Goal: Communication & Community: Ask a question

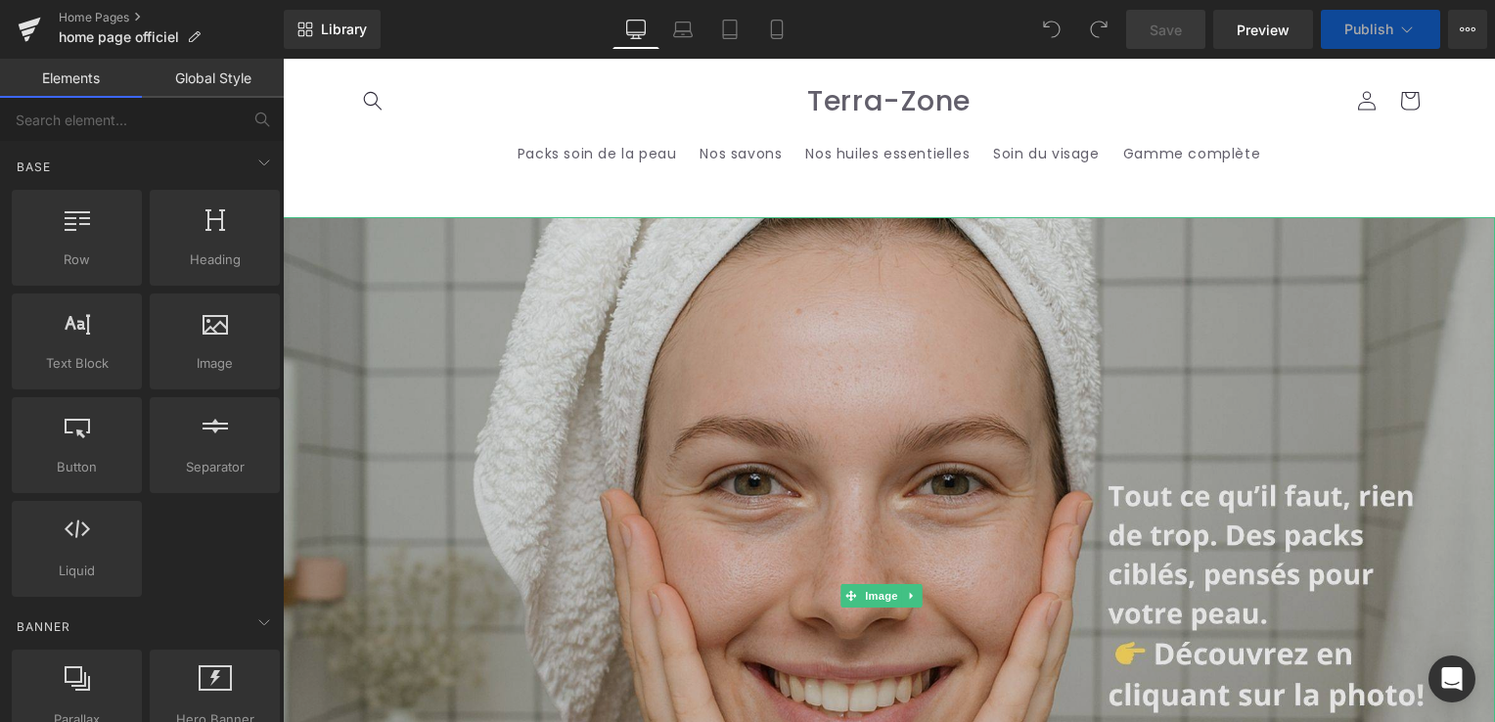
click at [887, 487] on img at bounding box center [889, 595] width 1212 height 757
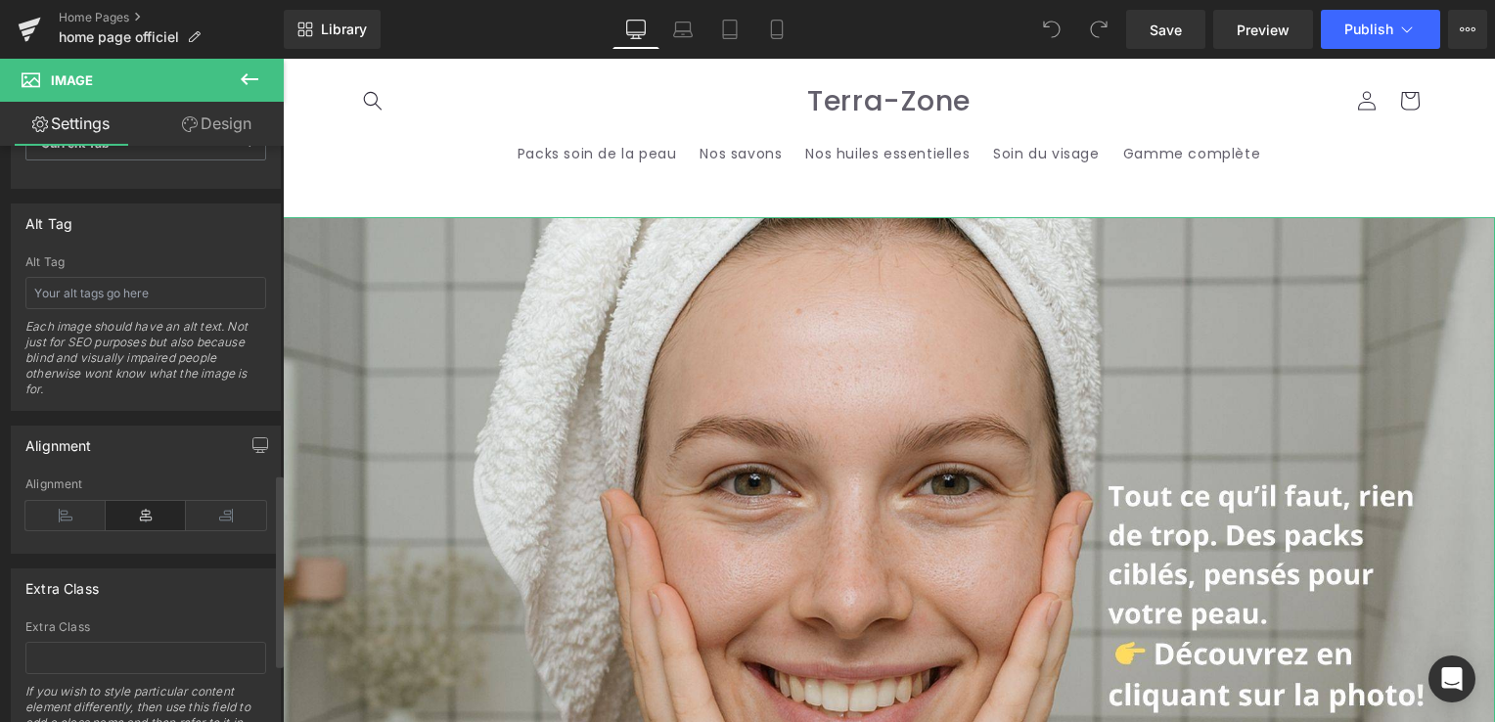
scroll to position [1156, 0]
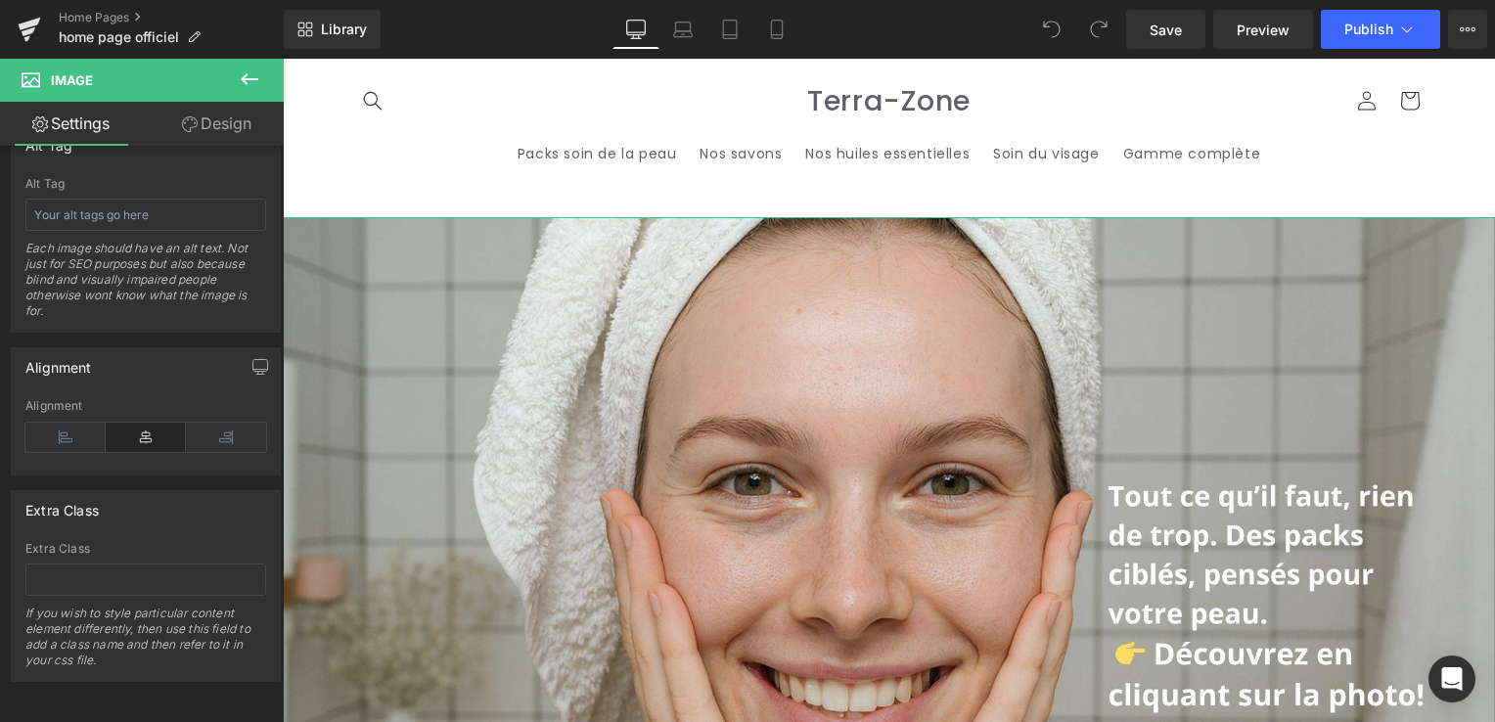
drag, startPoint x: 224, startPoint y: 124, endPoint x: 146, endPoint y: 173, distance: 92.3
click at [224, 124] on link "Design" at bounding box center [217, 124] width 142 height 44
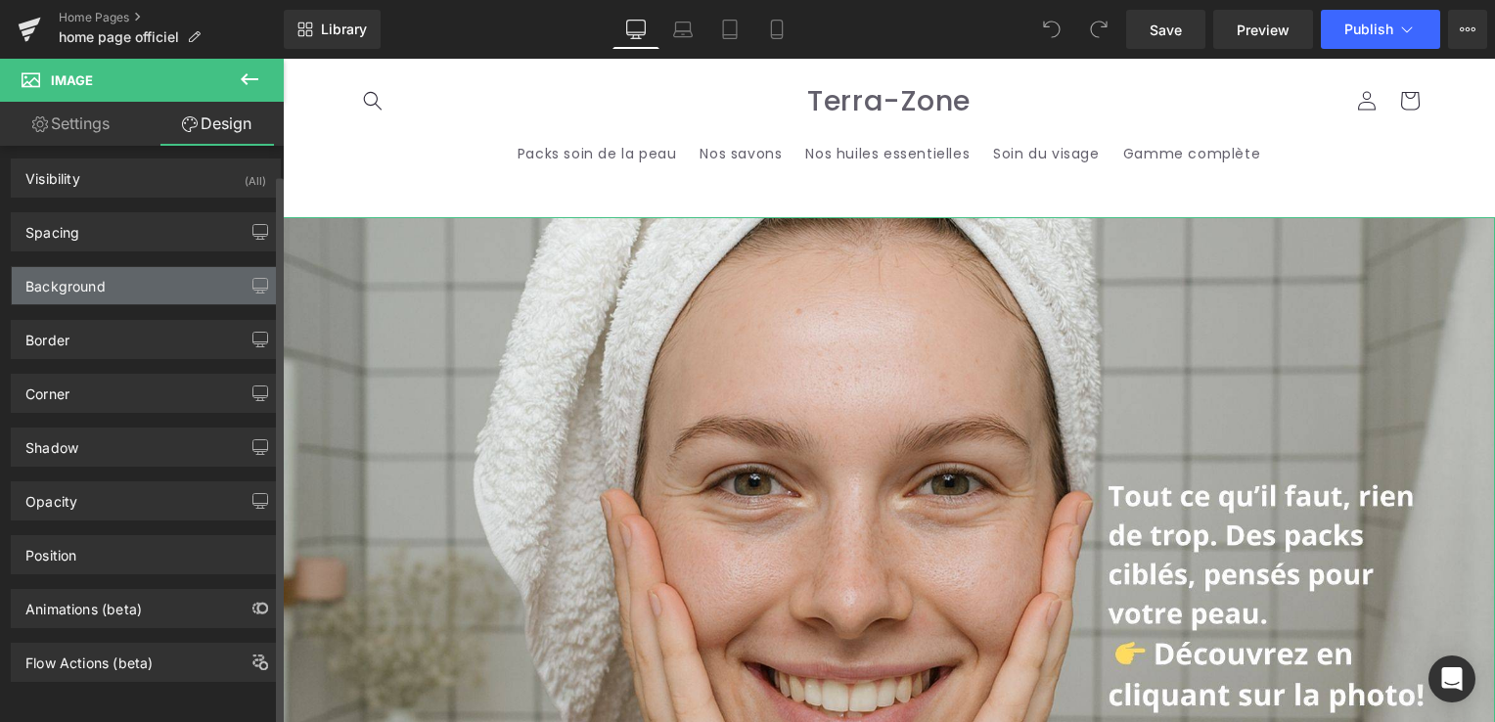
scroll to position [17, 0]
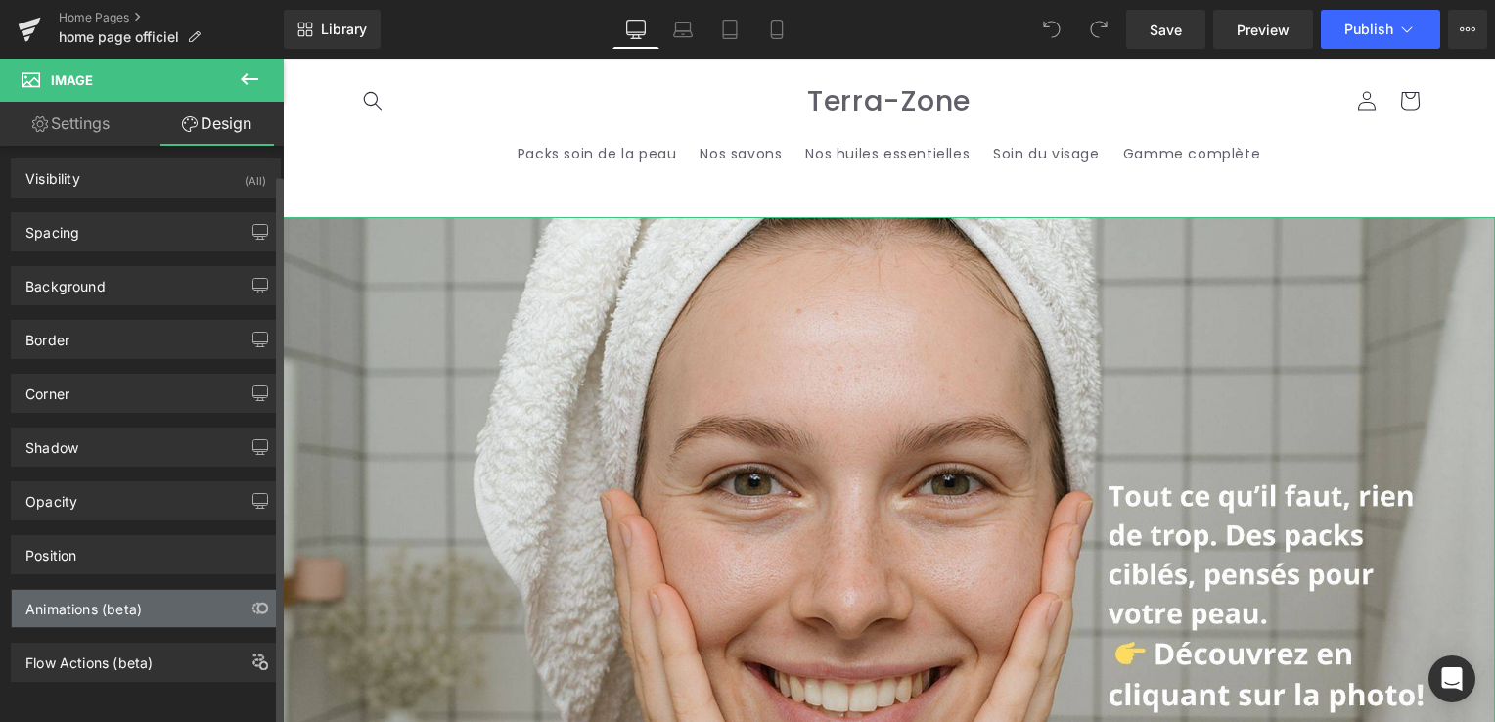
click at [80, 601] on div "Animations (beta)" at bounding box center [83, 603] width 116 height 27
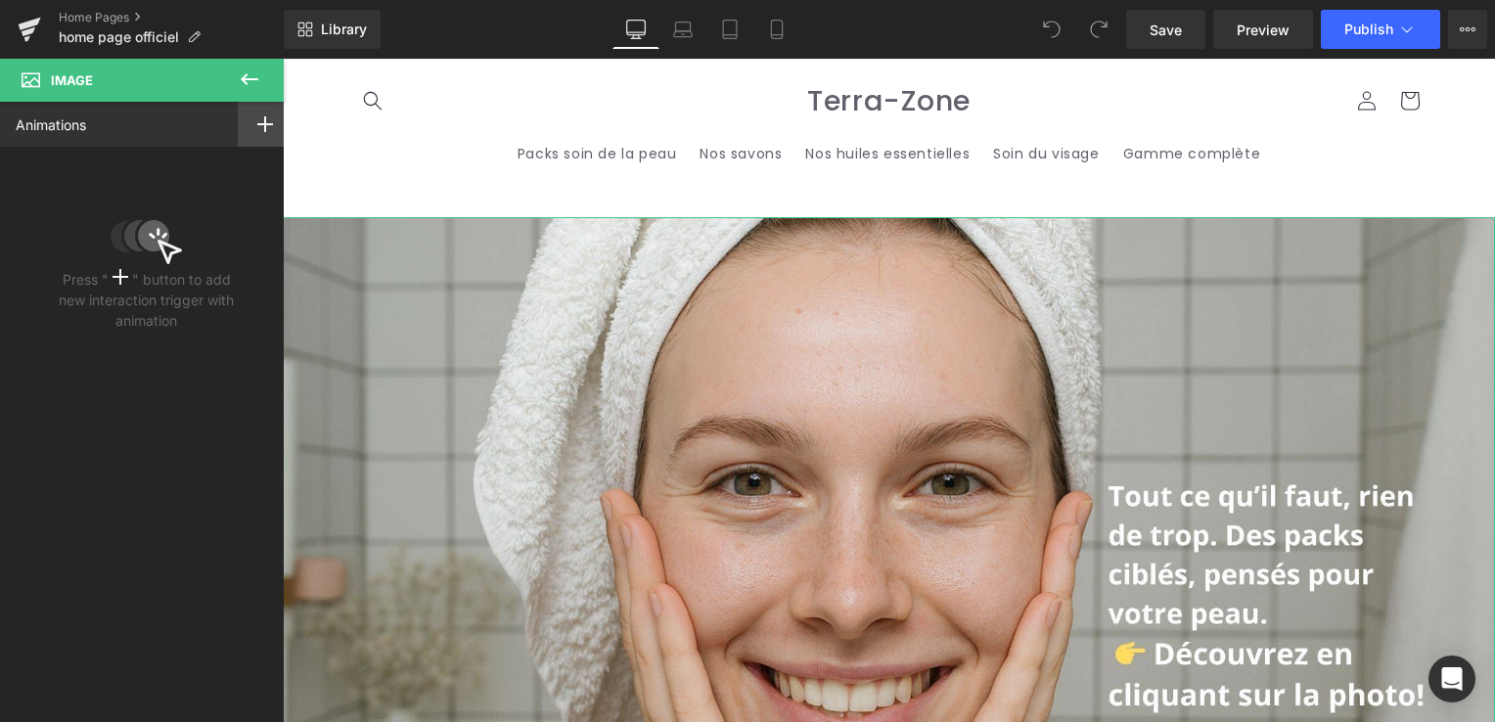
click at [258, 116] on icon at bounding box center [265, 124] width 16 height 16
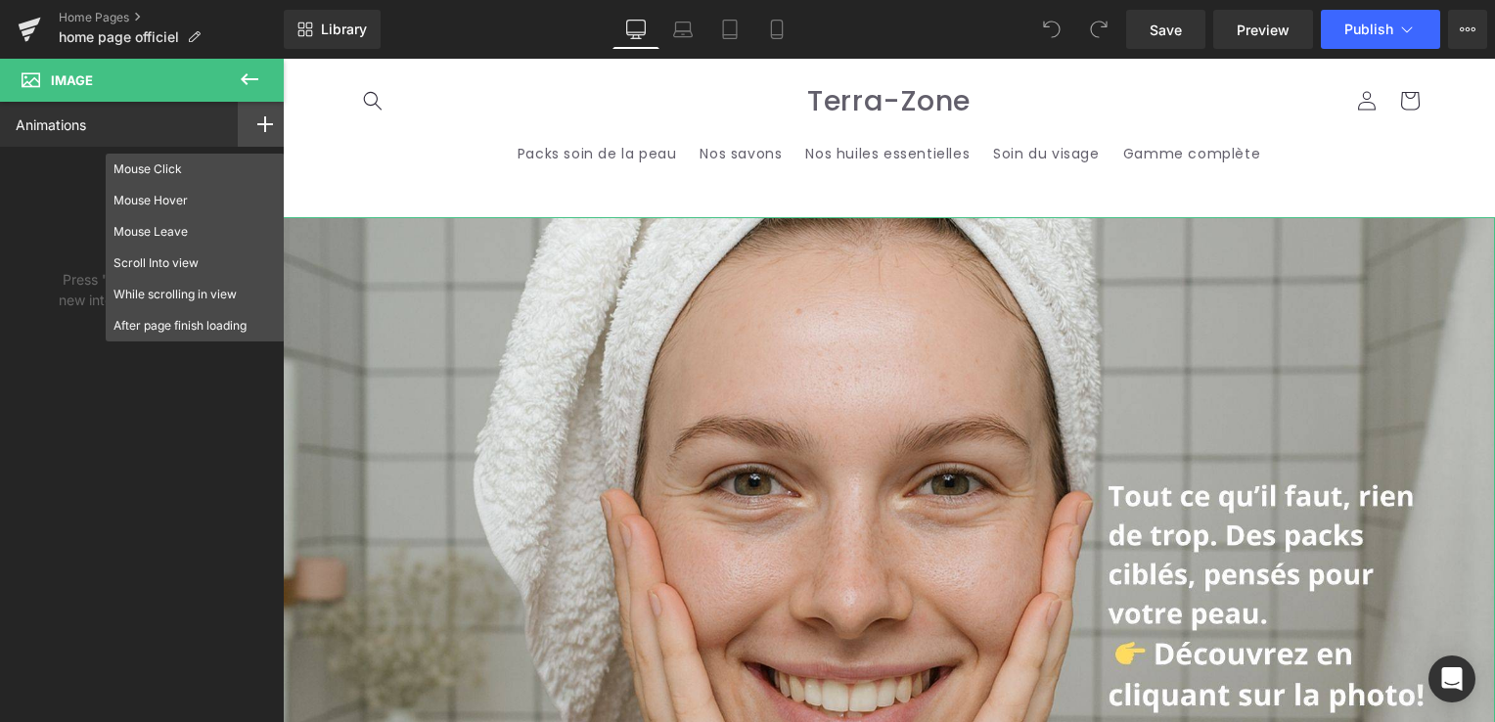
click at [31, 166] on div "Press " " button to add new interaction trigger with animation" at bounding box center [146, 243] width 292 height 192
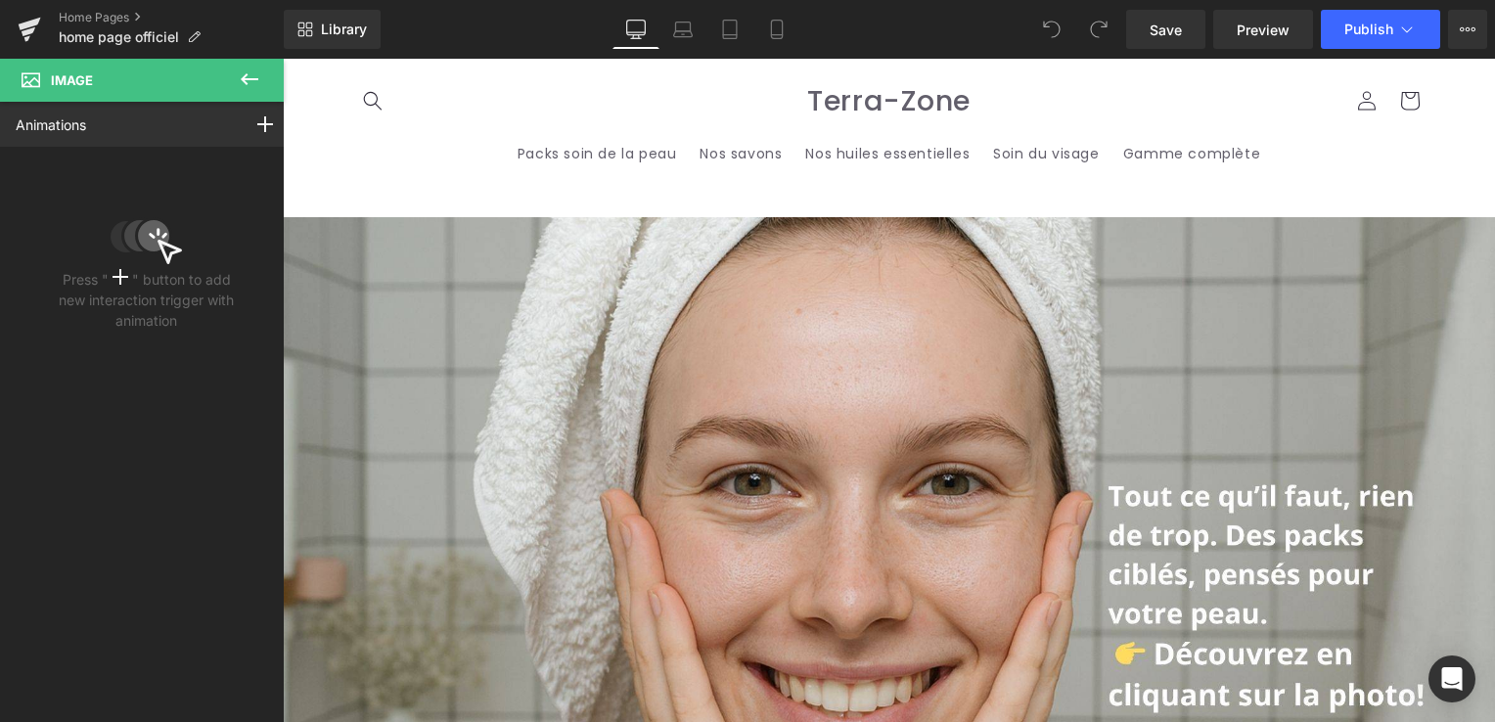
click at [239, 84] on icon at bounding box center [249, 78] width 23 height 23
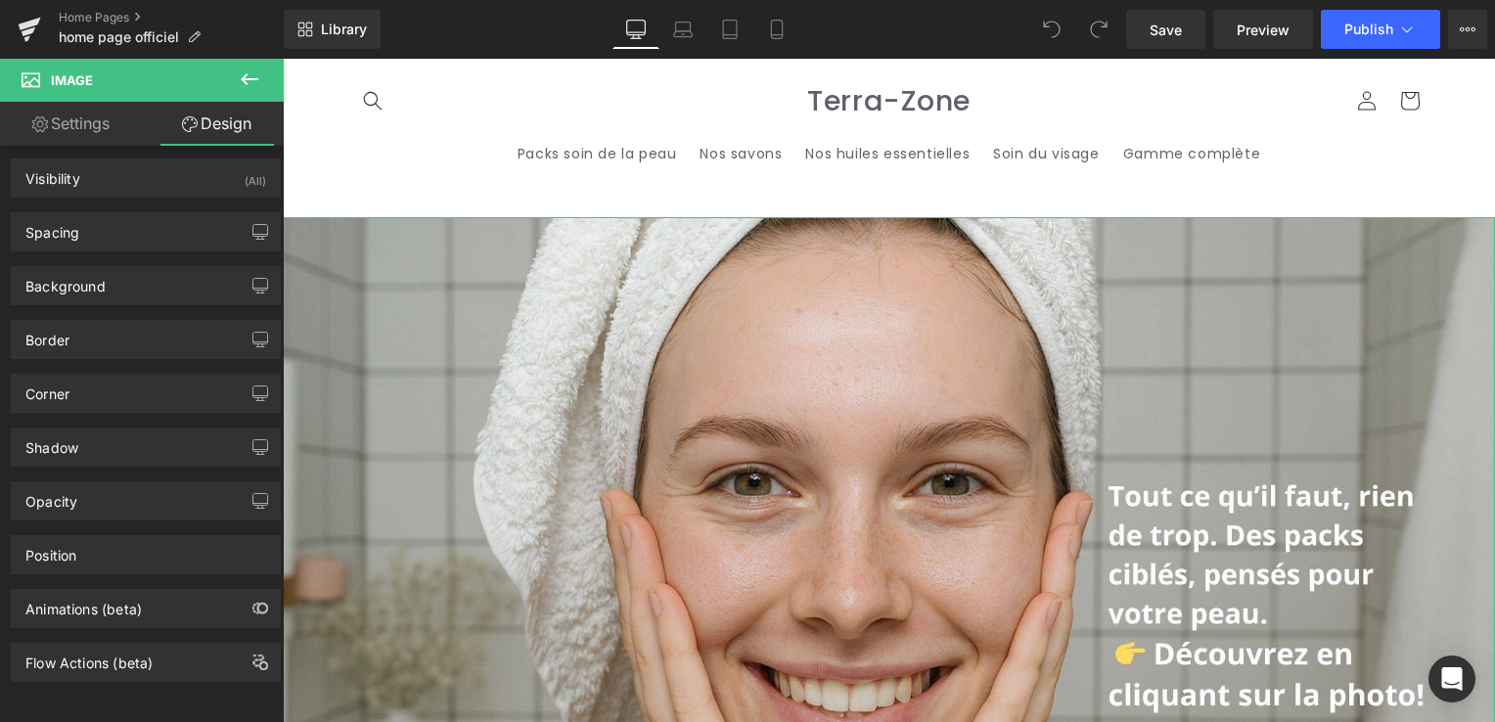
click at [70, 124] on link "Settings" at bounding box center [71, 124] width 142 height 44
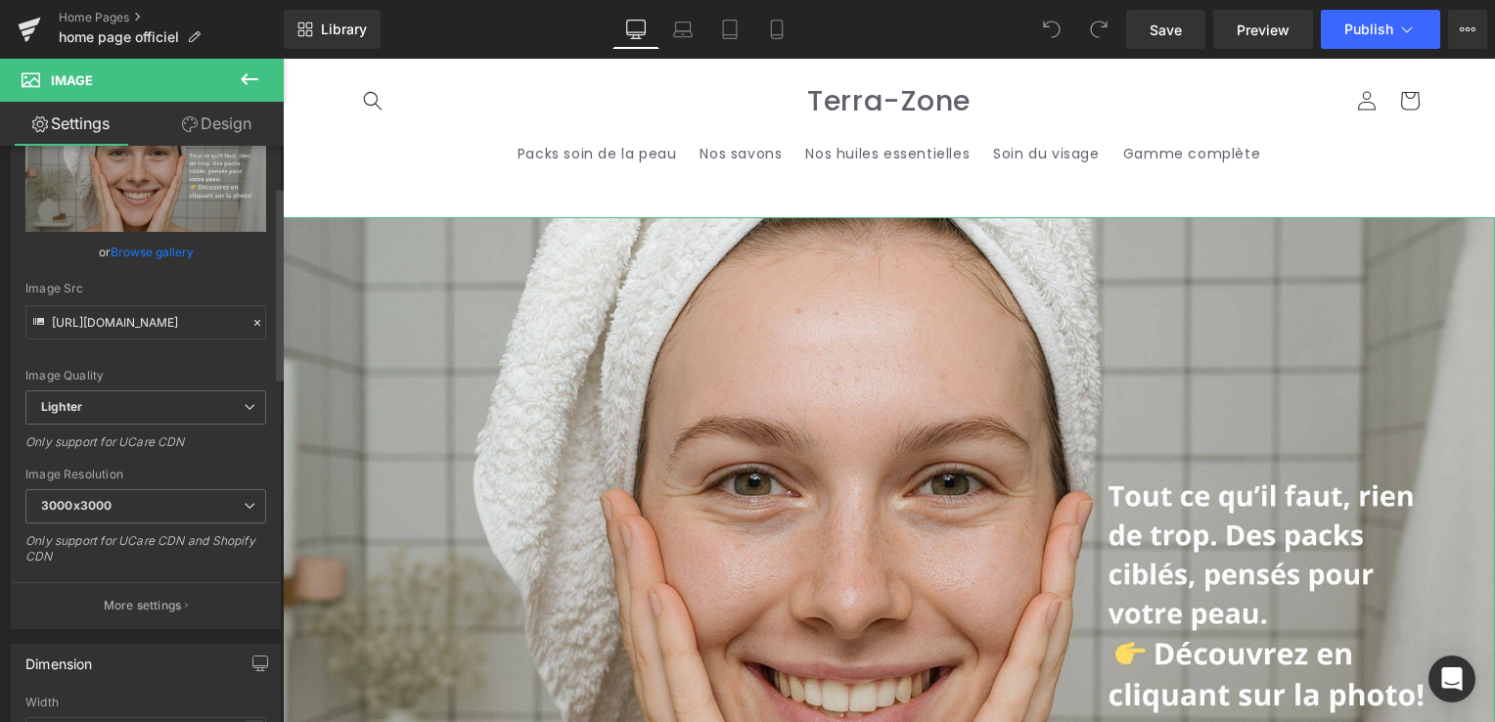
scroll to position [196, 0]
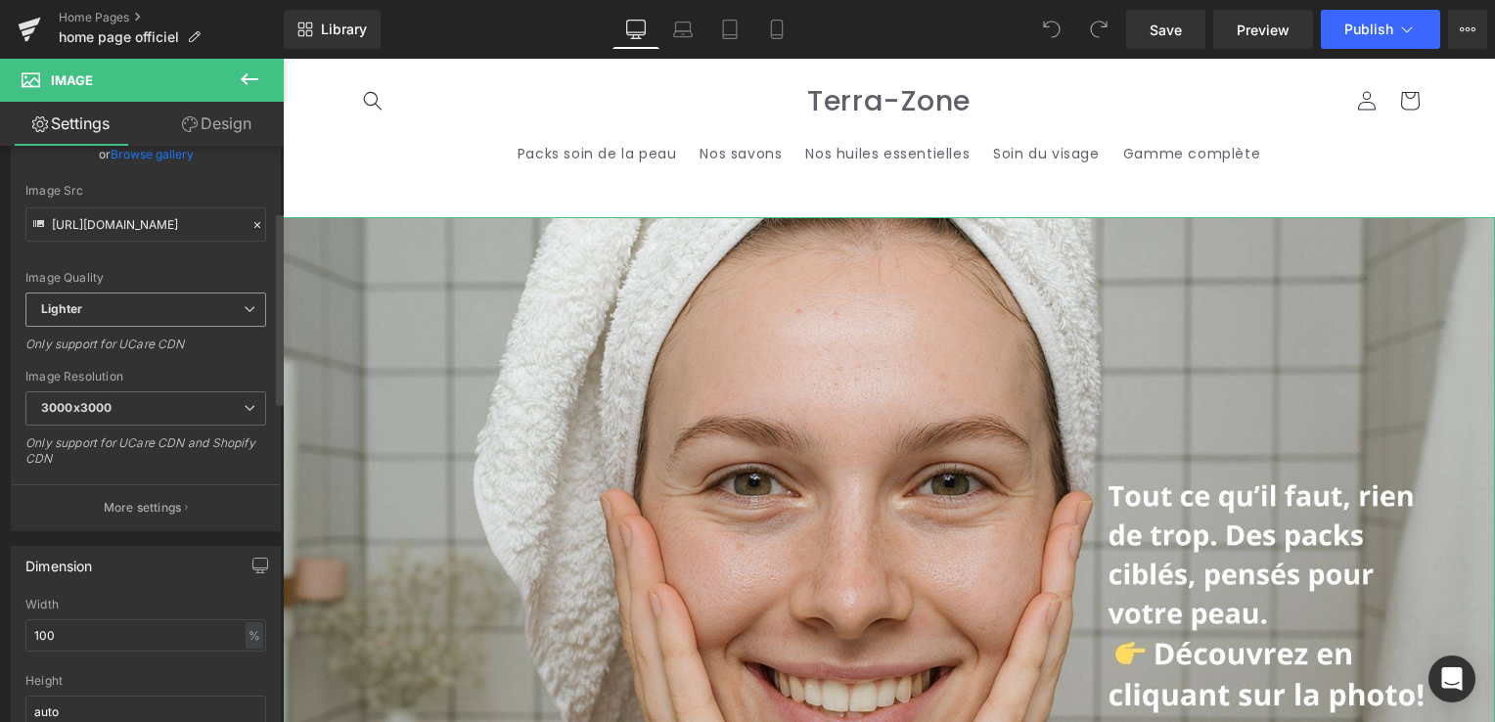
click at [233, 314] on span "Lighter" at bounding box center [145, 309] width 241 height 34
click at [164, 259] on div "Image Quality Lighter Lightest Lighter Lighter Lightest Only support for UCare …" at bounding box center [145, 157] width 241 height 271
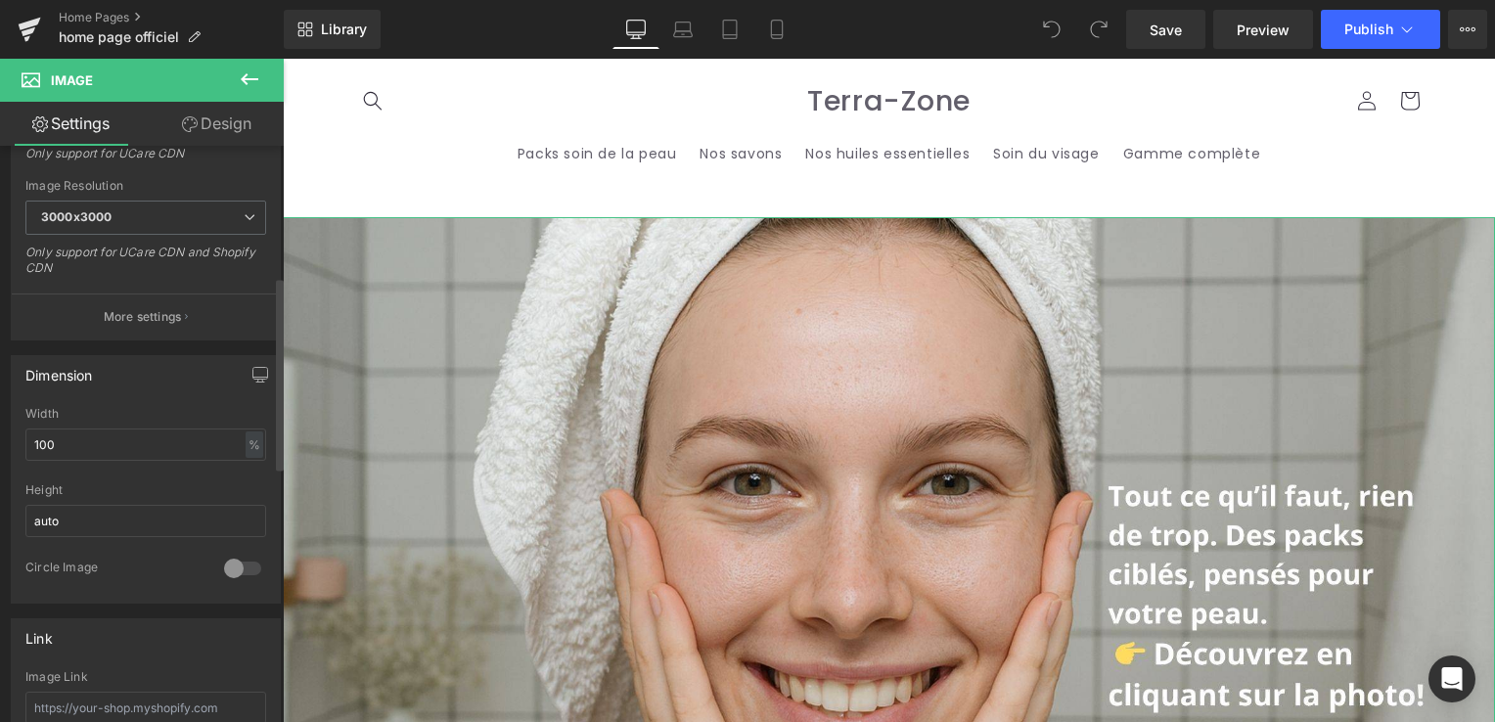
scroll to position [391, 0]
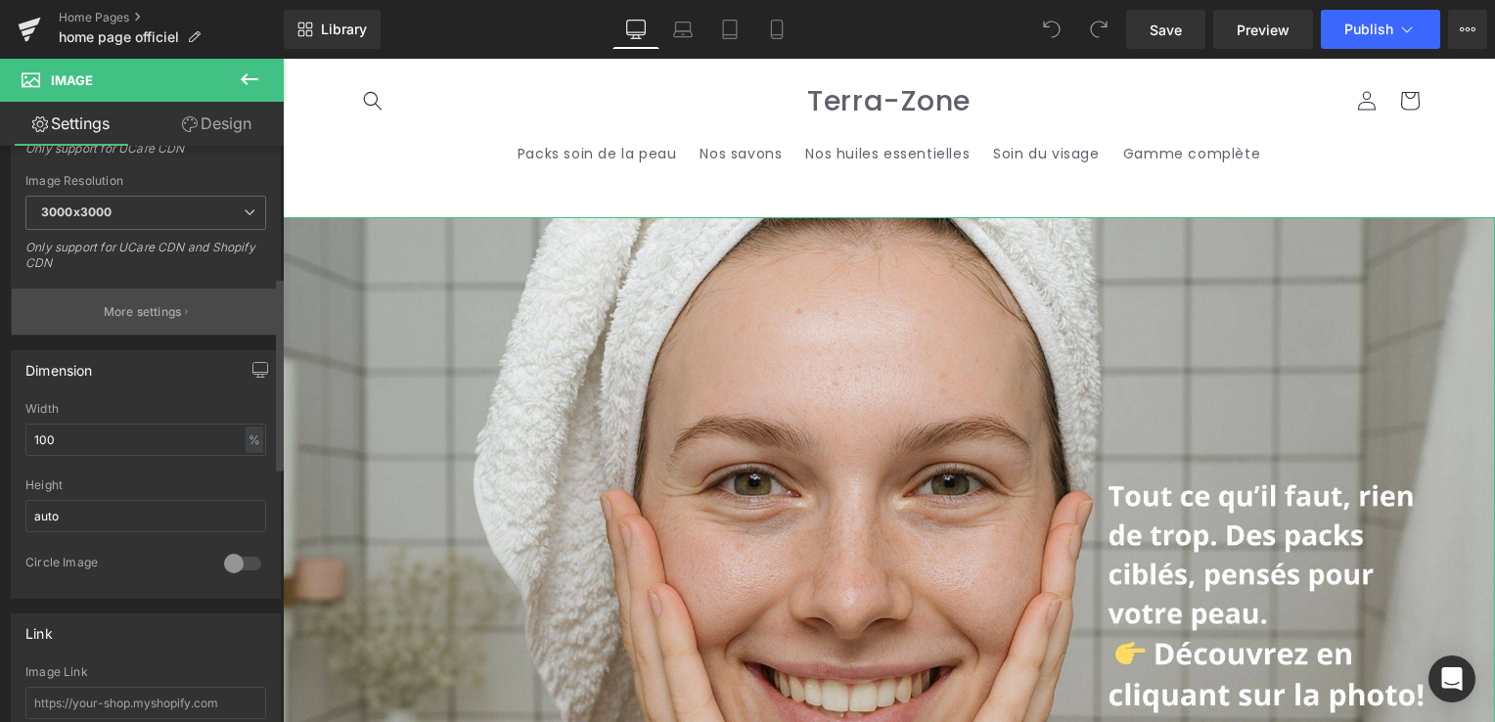
click at [144, 305] on p "More settings" at bounding box center [143, 312] width 78 height 18
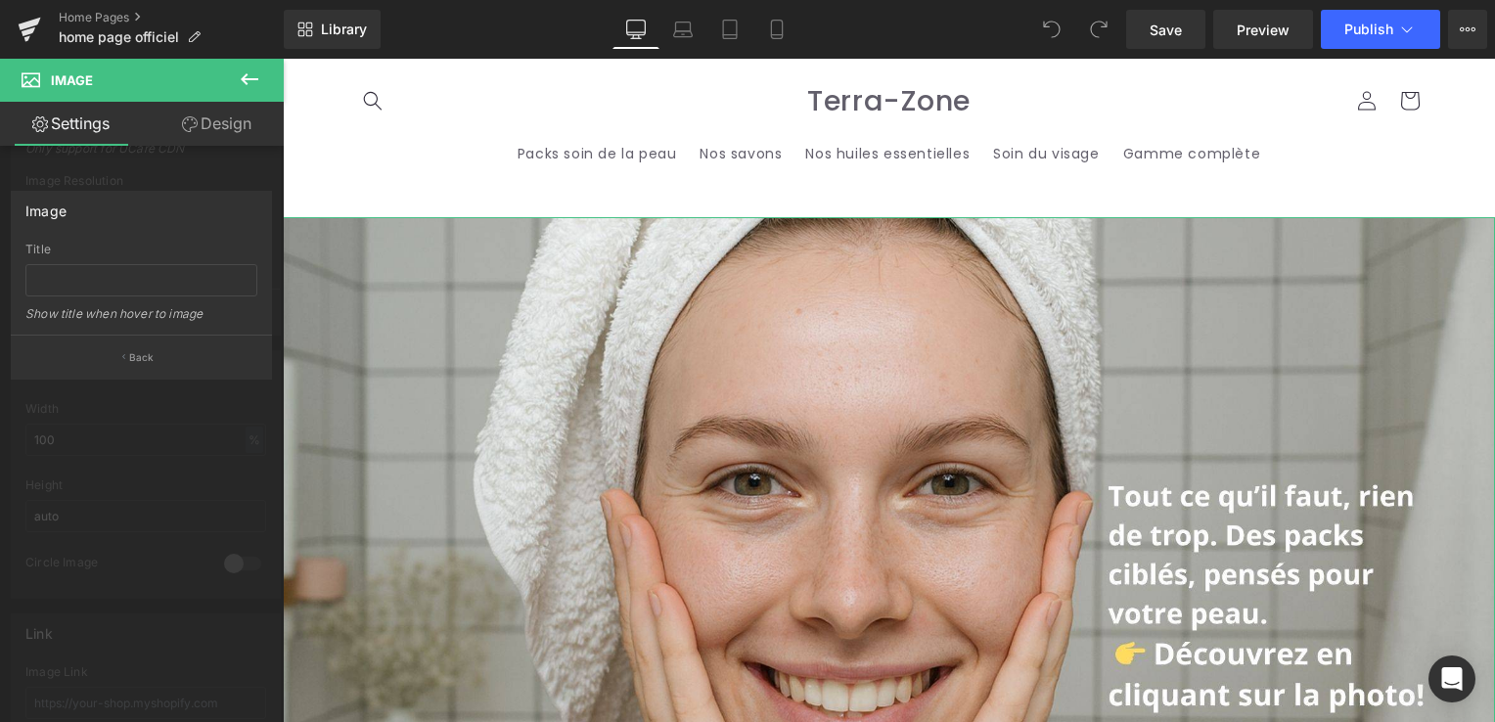
click at [53, 128] on link "Settings" at bounding box center [71, 124] width 142 height 44
click at [126, 365] on button "Back" at bounding box center [141, 357] width 261 height 44
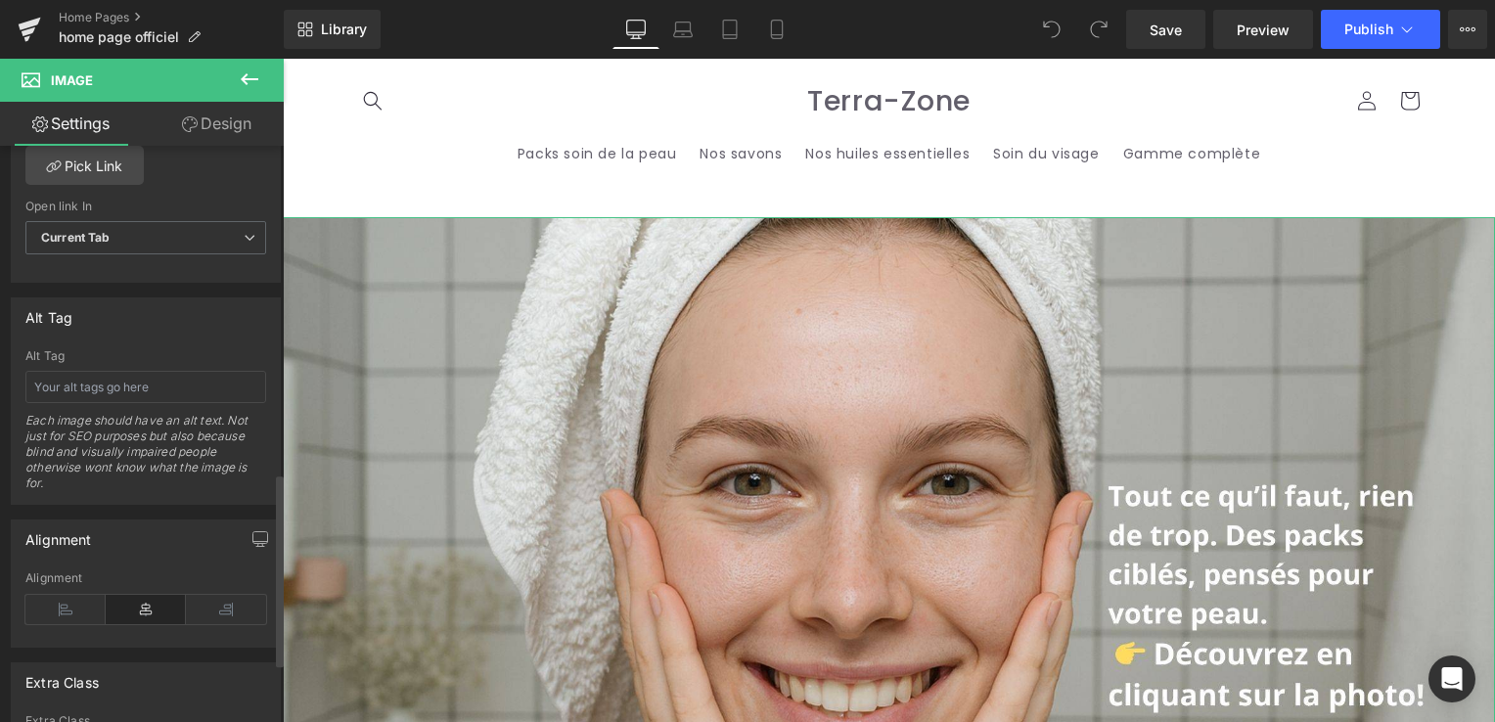
scroll to position [978, 0]
click at [235, 236] on span "Current Tab" at bounding box center [145, 234] width 241 height 34
click at [235, 182] on div "Image Link Pick Link Current Tab New Tab Open link In Current Tab Current Tab N…" at bounding box center [146, 178] width 268 height 201
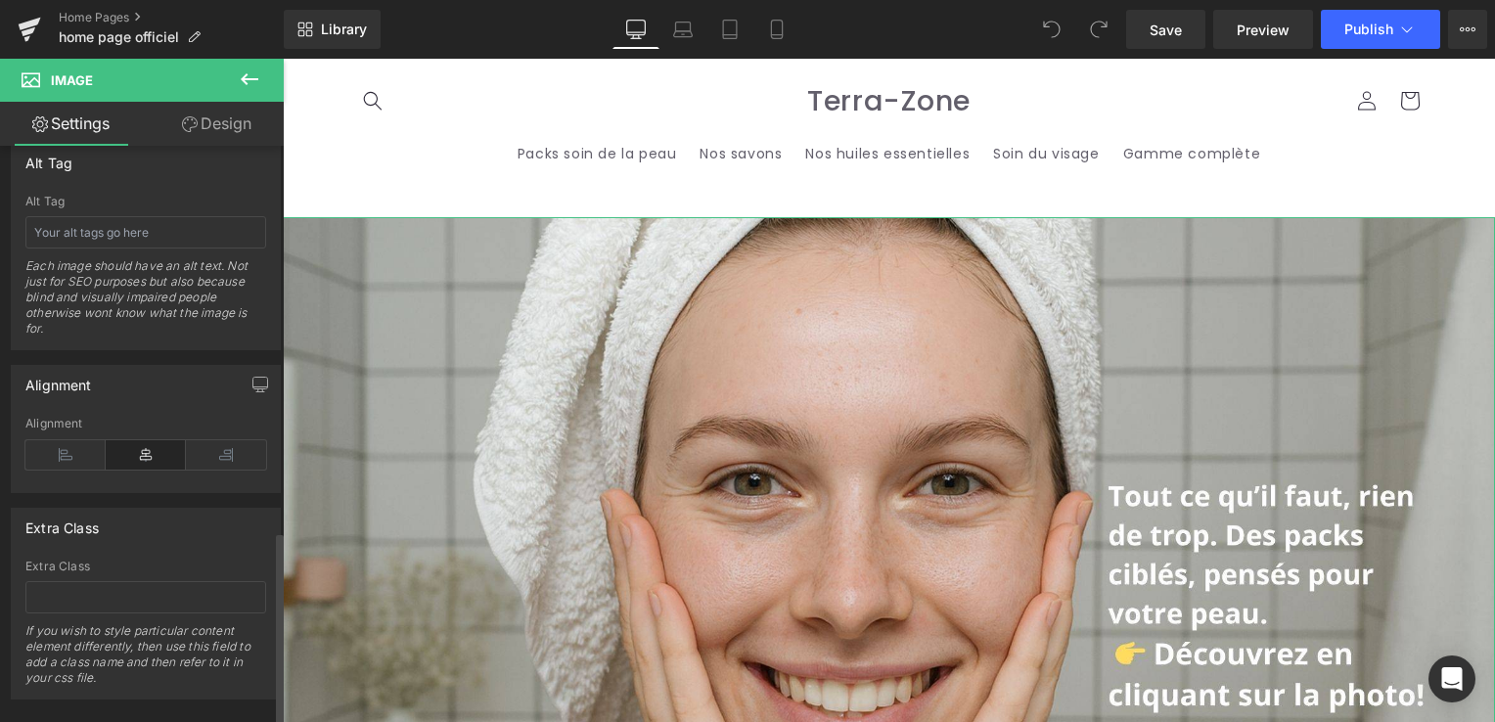
scroll to position [1156, 0]
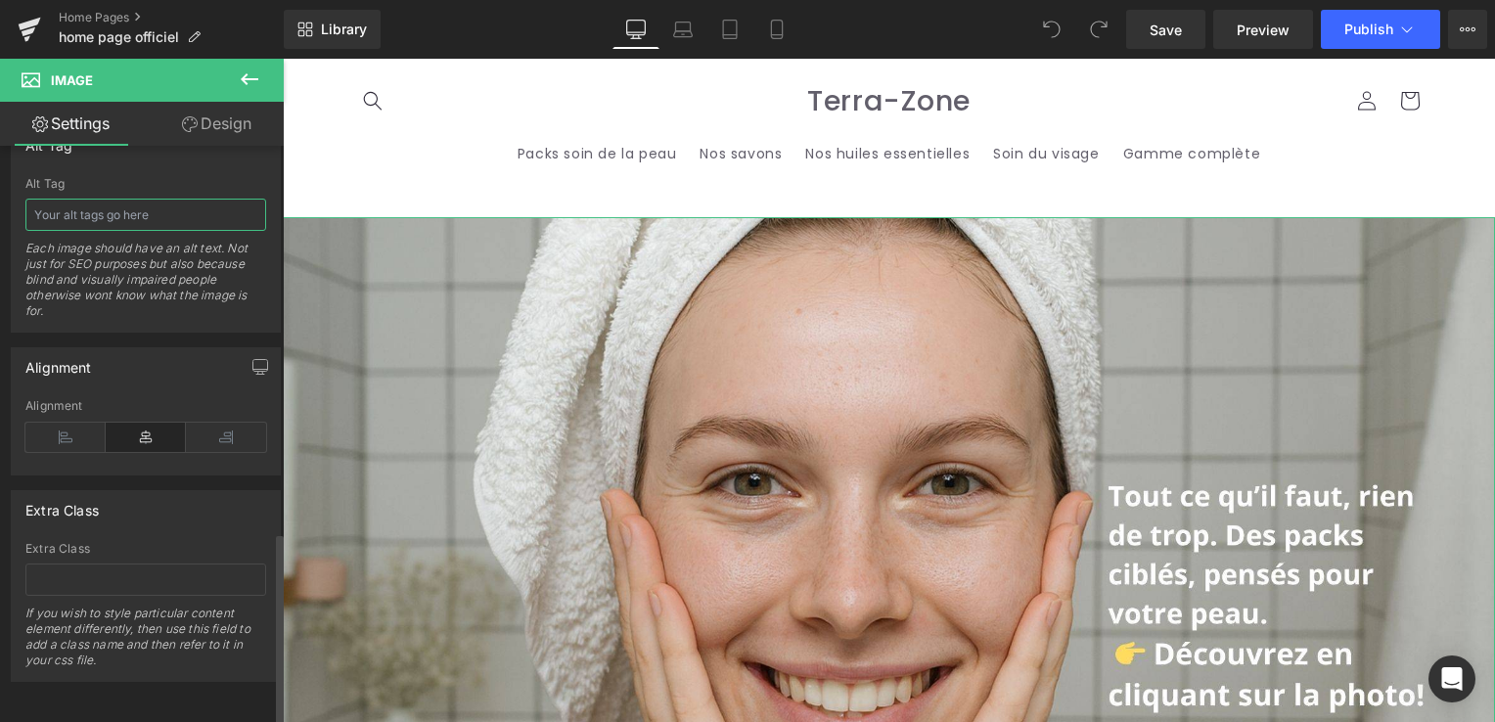
click at [156, 201] on input "text" at bounding box center [145, 215] width 241 height 32
click at [1468, 689] on div "Open Intercom Messenger" at bounding box center [1452, 679] width 52 height 52
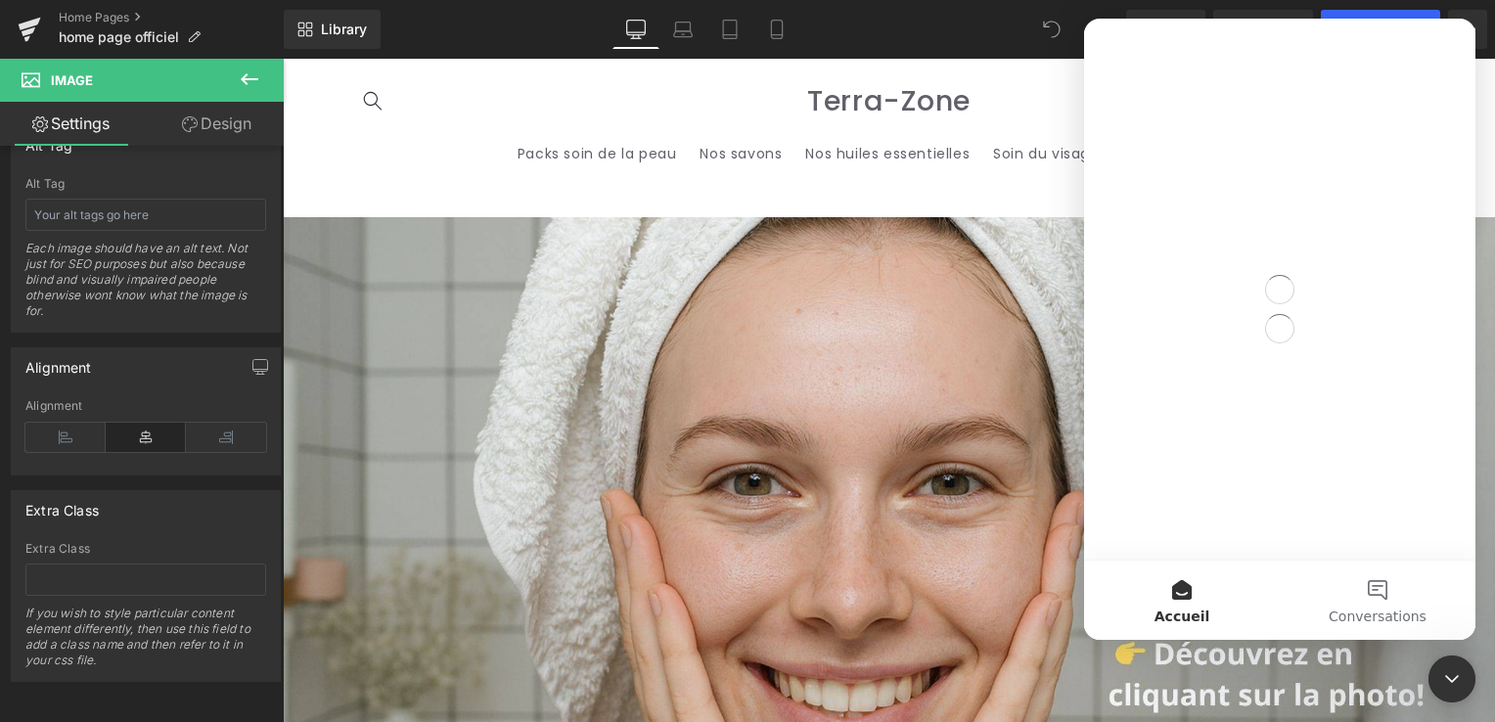
scroll to position [0, 0]
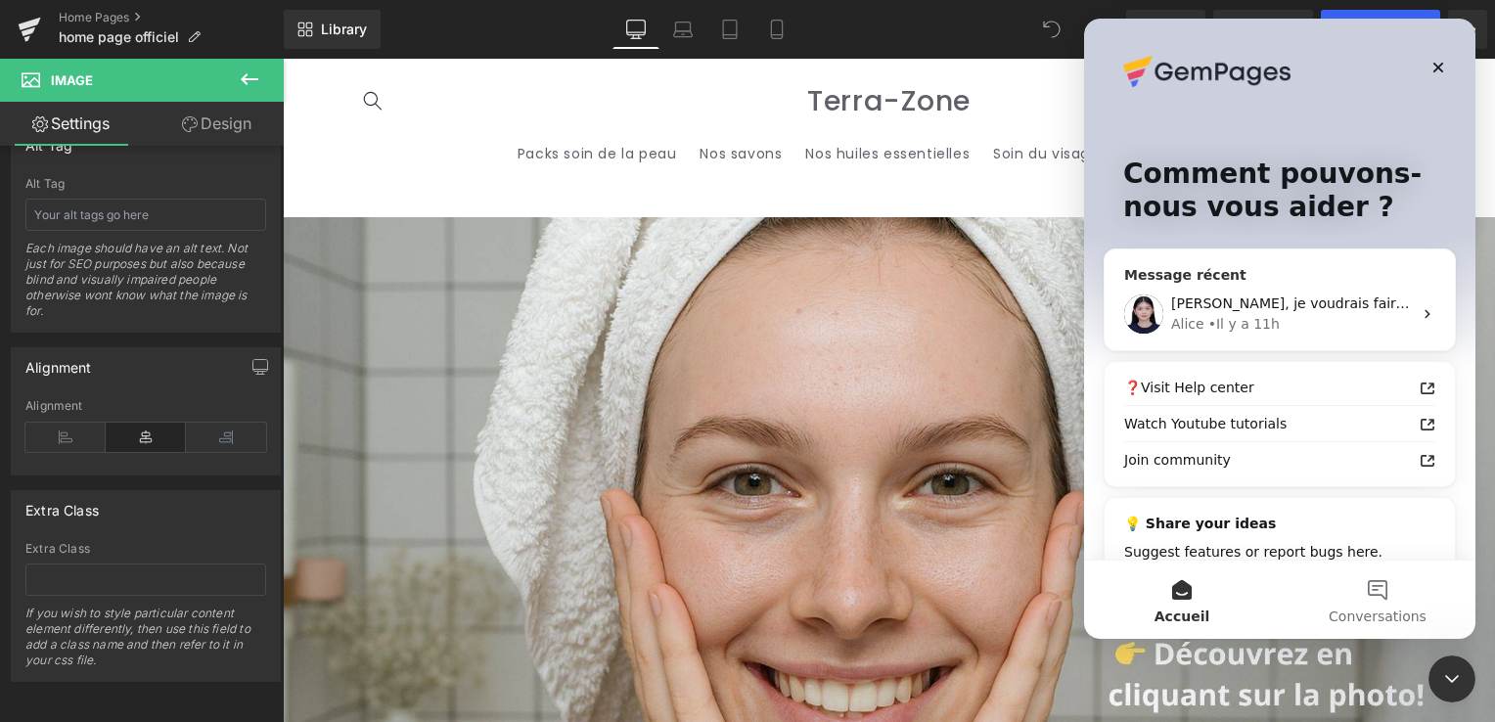
click at [1197, 333] on div "Alice" at bounding box center [1187, 324] width 33 height 21
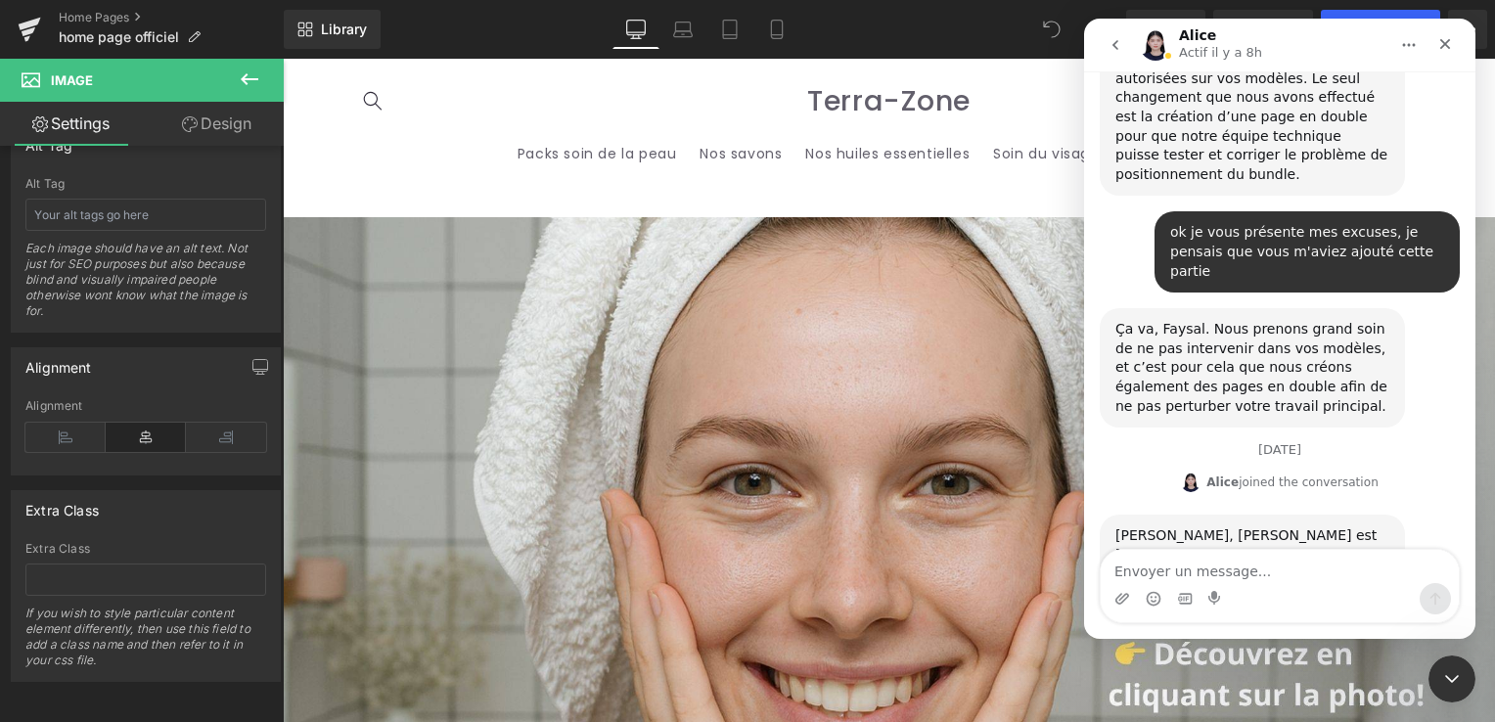
scroll to position [14694, 0]
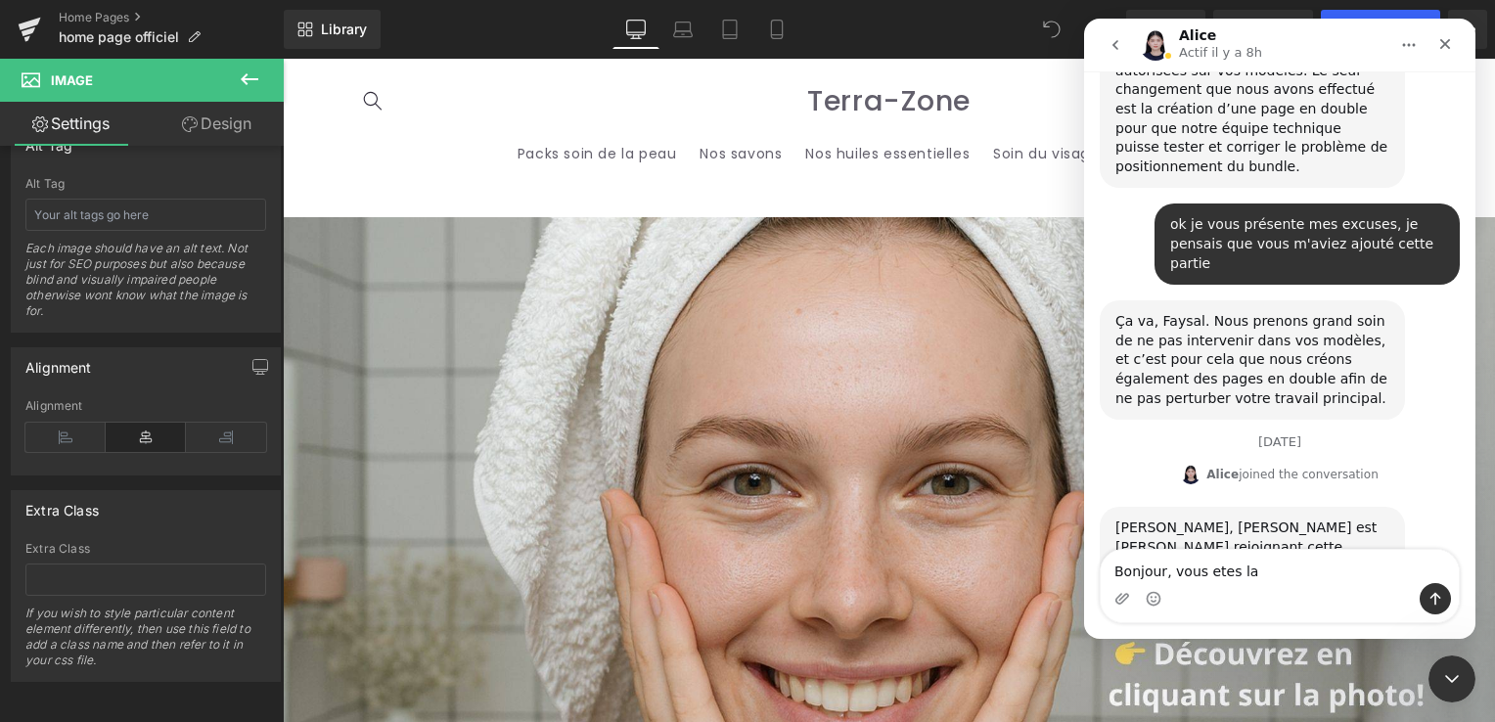
type textarea "Bonjour, vous etes la?"
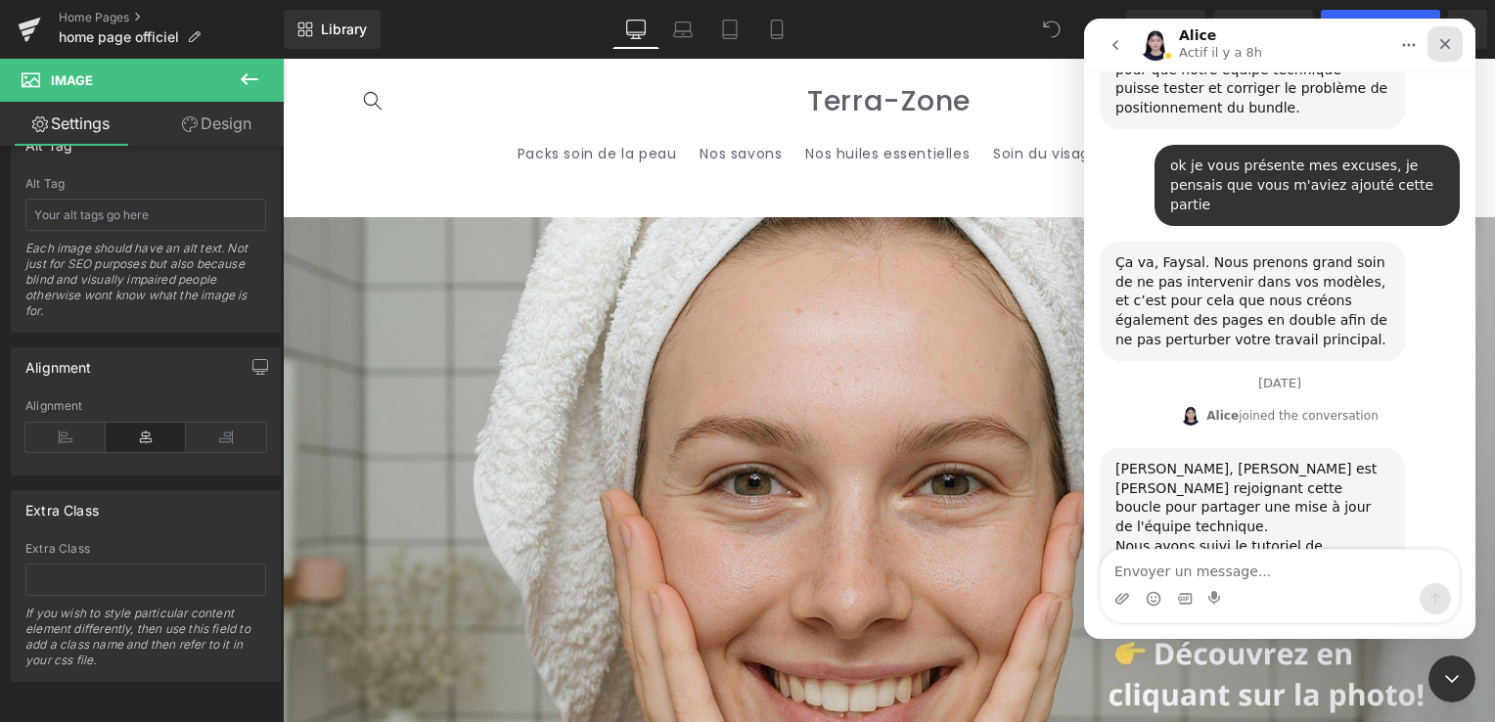
click at [1447, 42] on icon "Fermer" at bounding box center [1445, 44] width 11 height 11
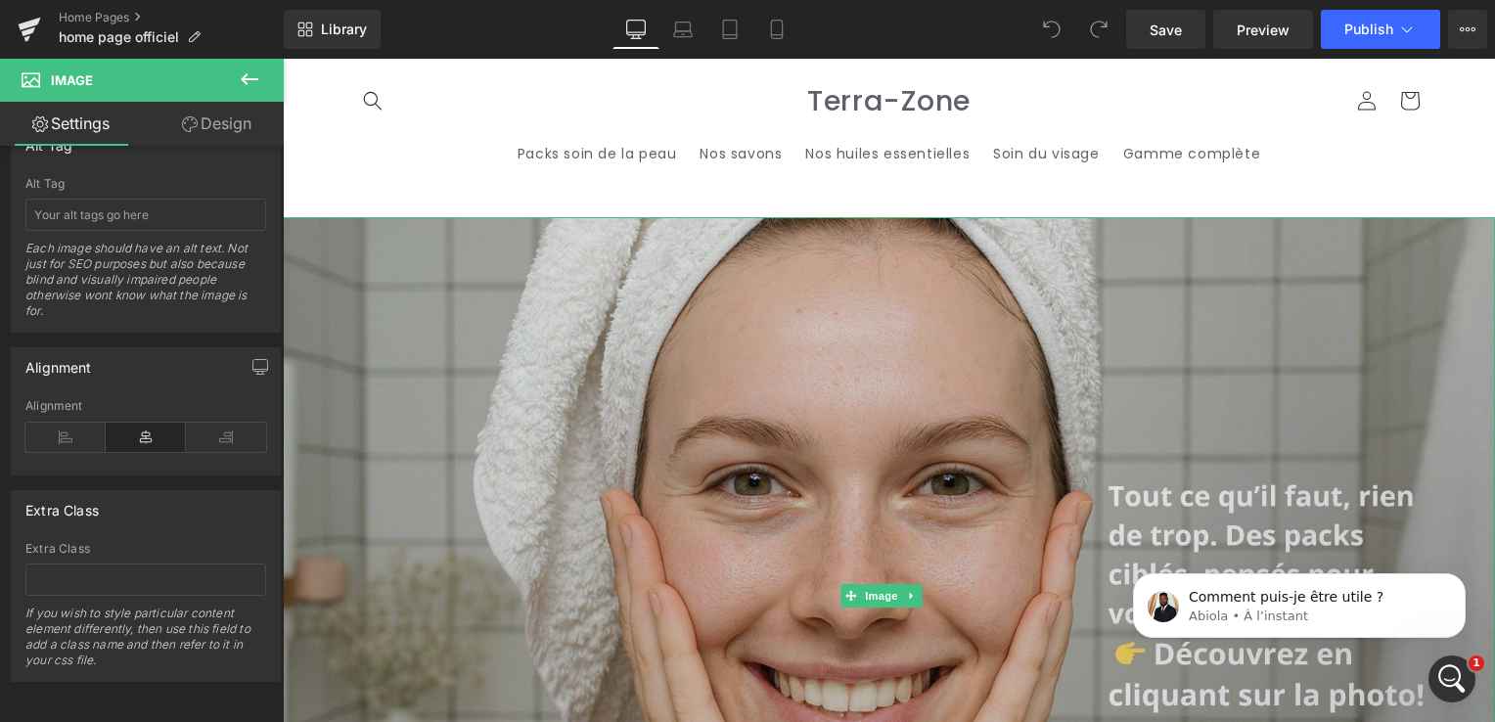
scroll to position [14968, 0]
